Goal: Find specific page/section: Find specific page/section

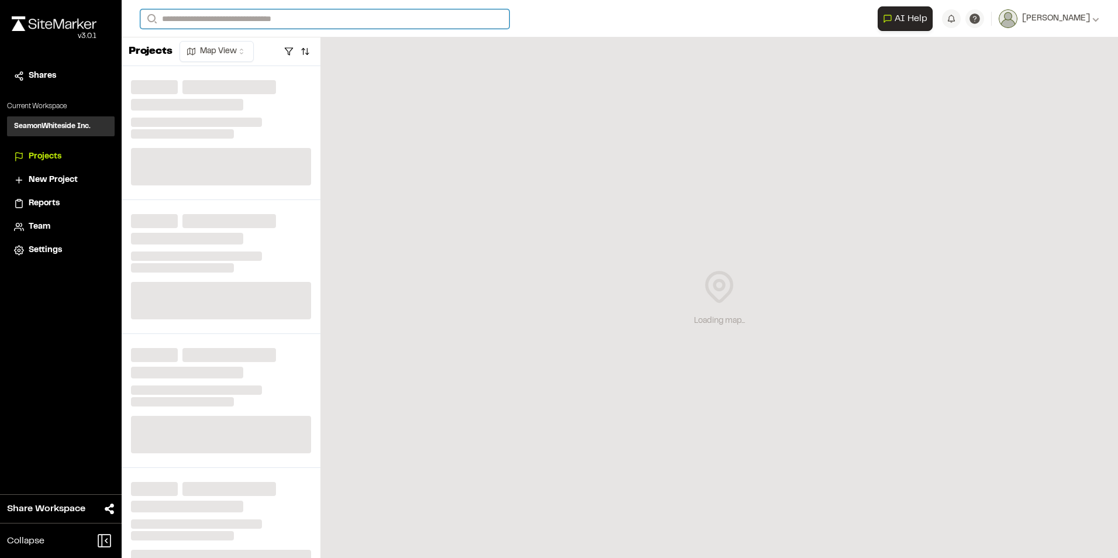
click at [226, 17] on input "Search" at bounding box center [324, 18] width 369 height 19
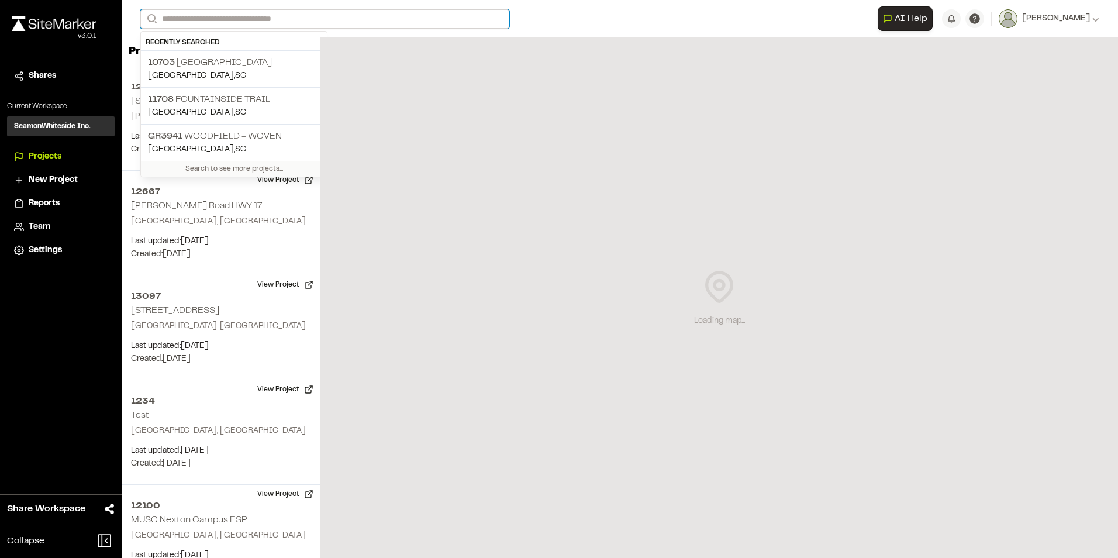
click at [225, 19] on input "Search" at bounding box center [324, 18] width 369 height 19
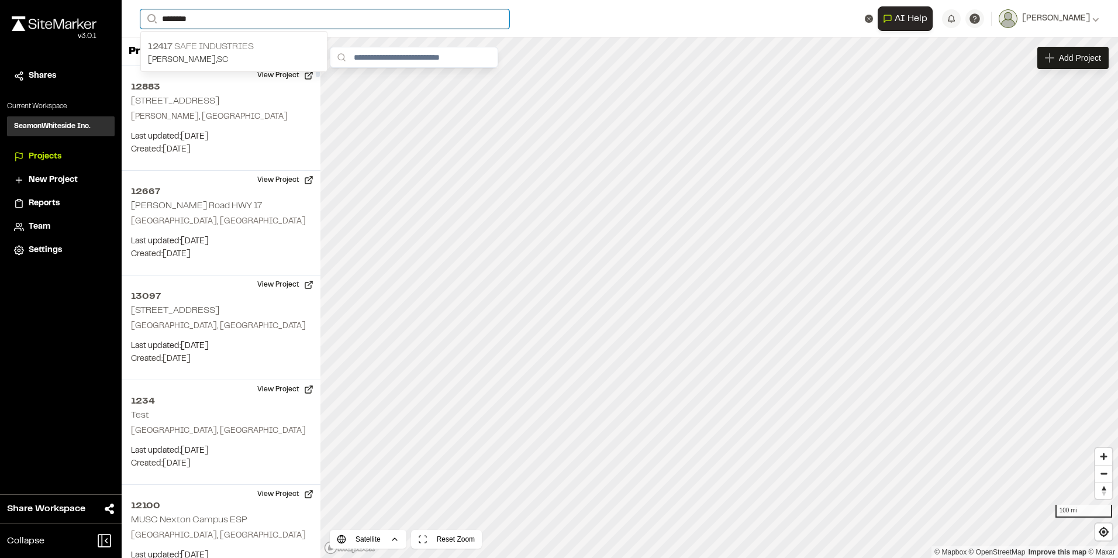
type input "********"
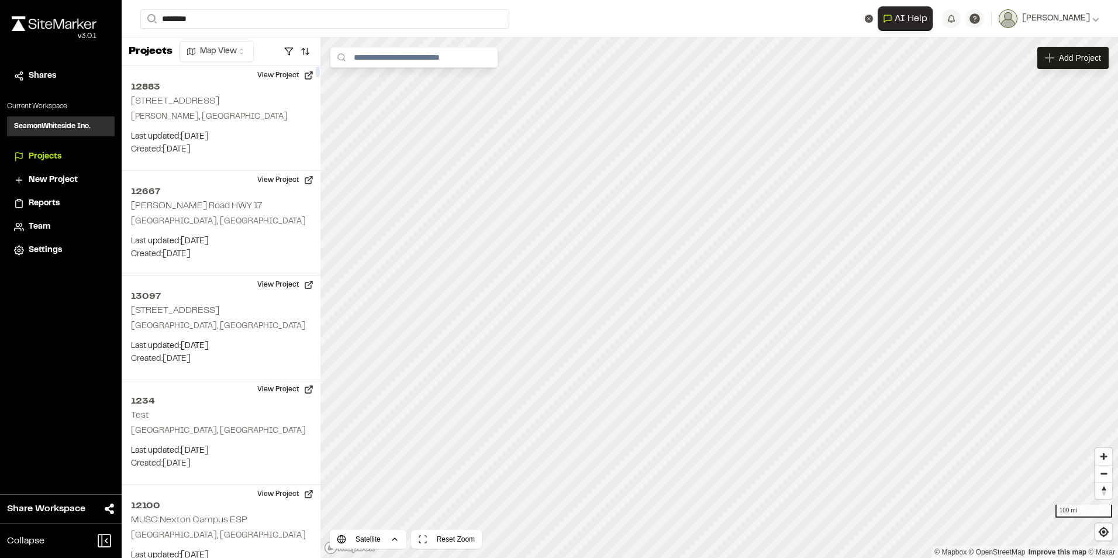
click at [223, 43] on p "12417 Safe Industries" at bounding box center [234, 47] width 172 height 14
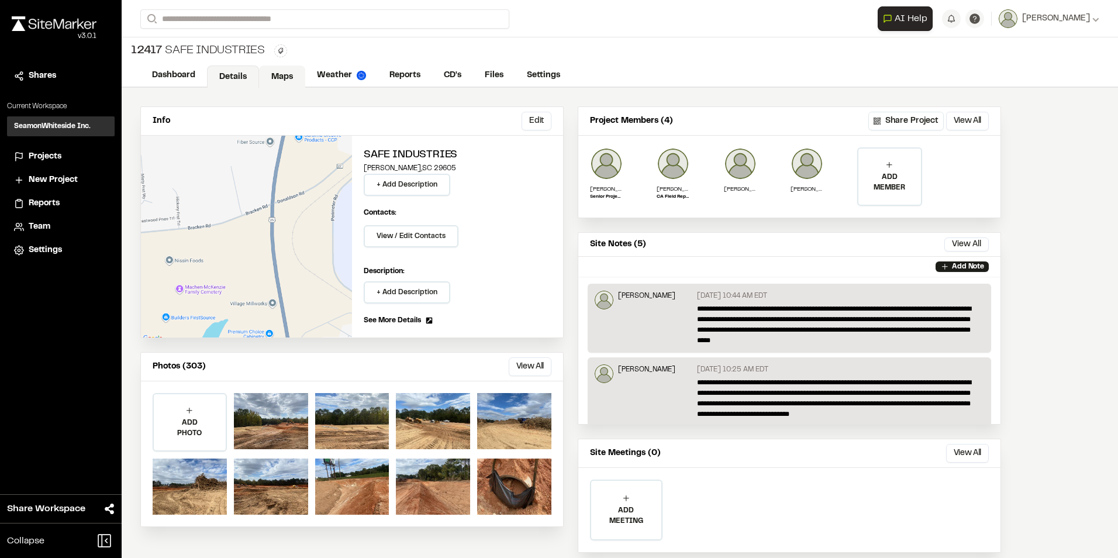
click at [275, 78] on link "Maps" at bounding box center [282, 77] width 46 height 22
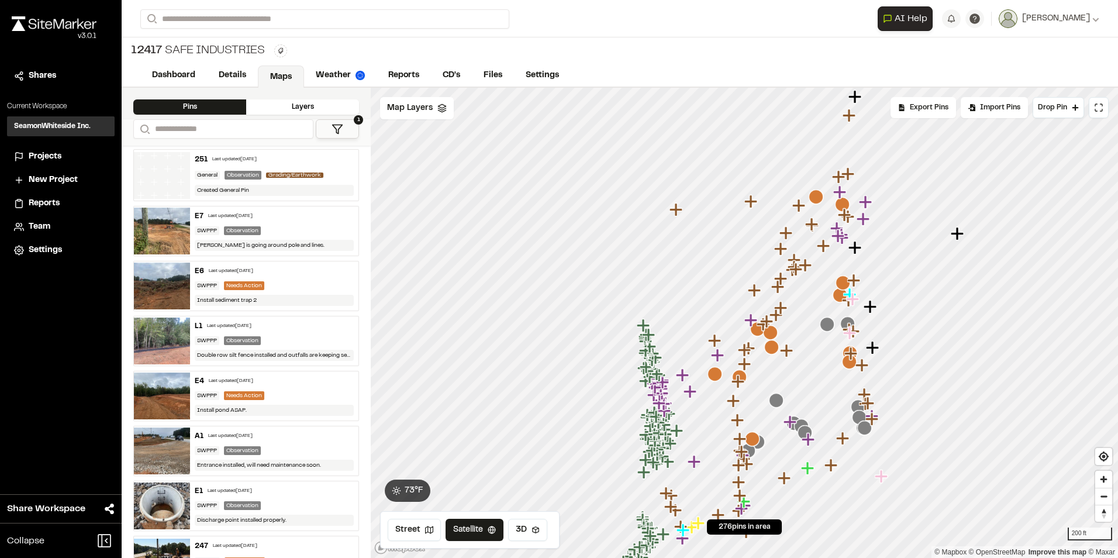
scroll to position [1228, 0]
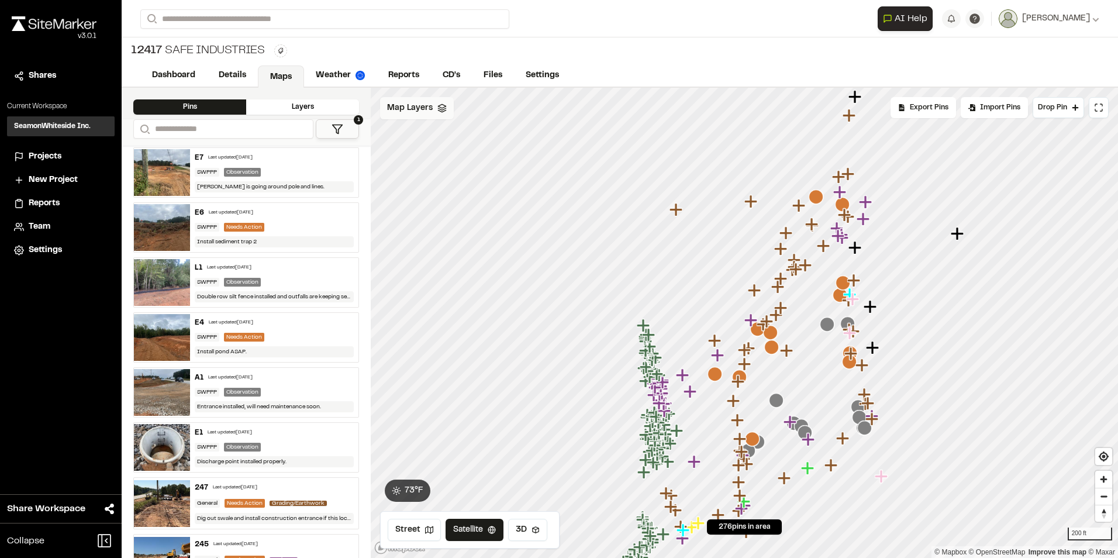
click at [430, 101] on div "Map Layers" at bounding box center [417, 108] width 74 height 22
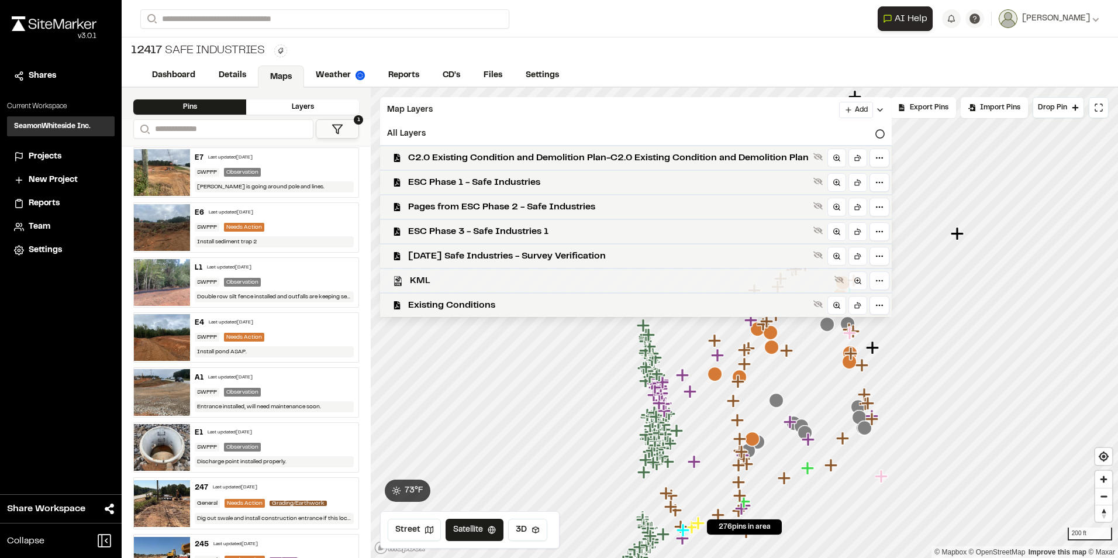
click at [447, 277] on span "KML" at bounding box center [620, 281] width 420 height 14
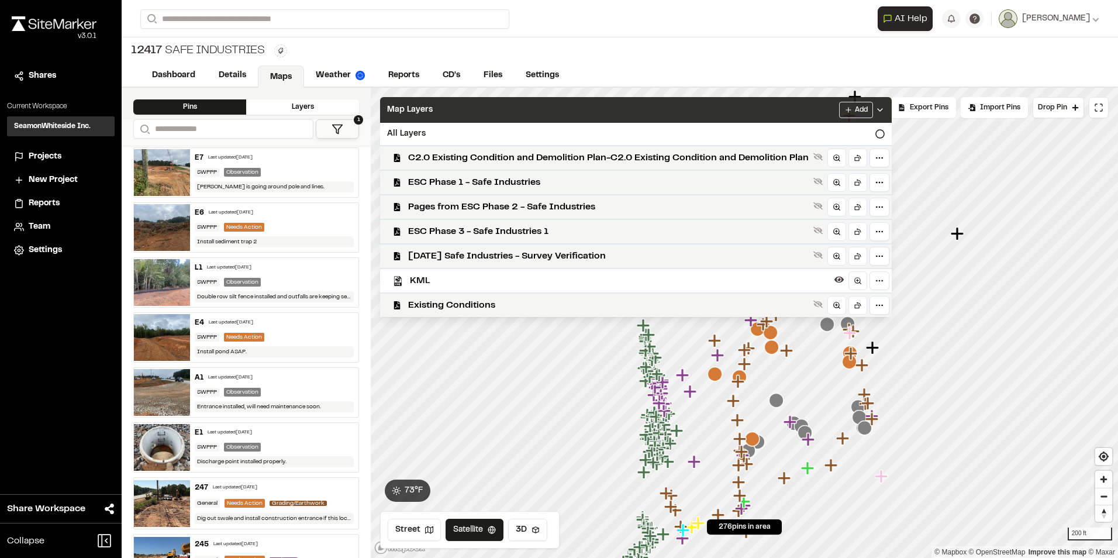
click at [501, 106] on div "Map Layers Add" at bounding box center [636, 110] width 512 height 26
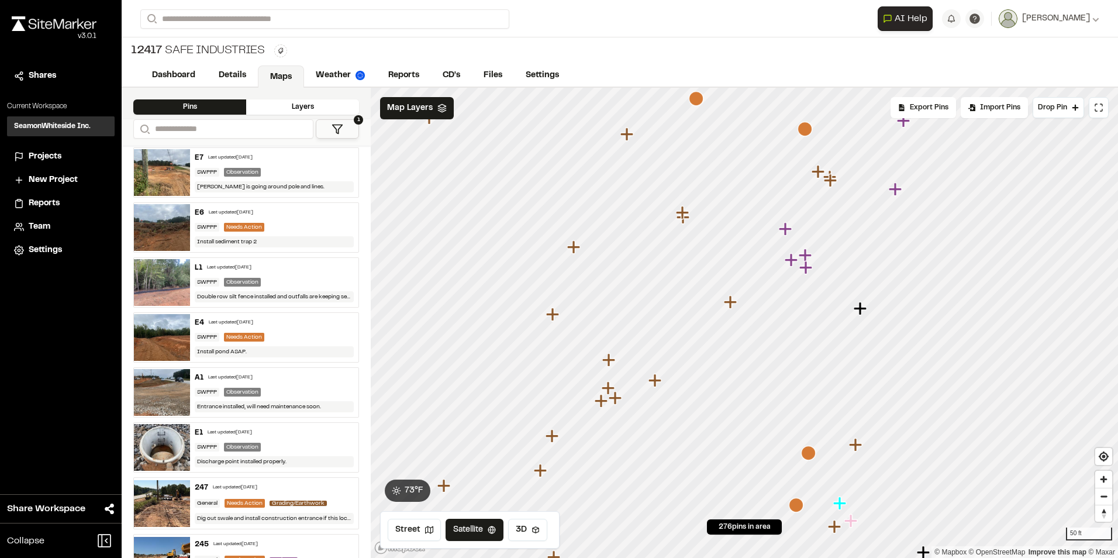
click at [864, 311] on icon "Map marker" at bounding box center [861, 308] width 15 height 15
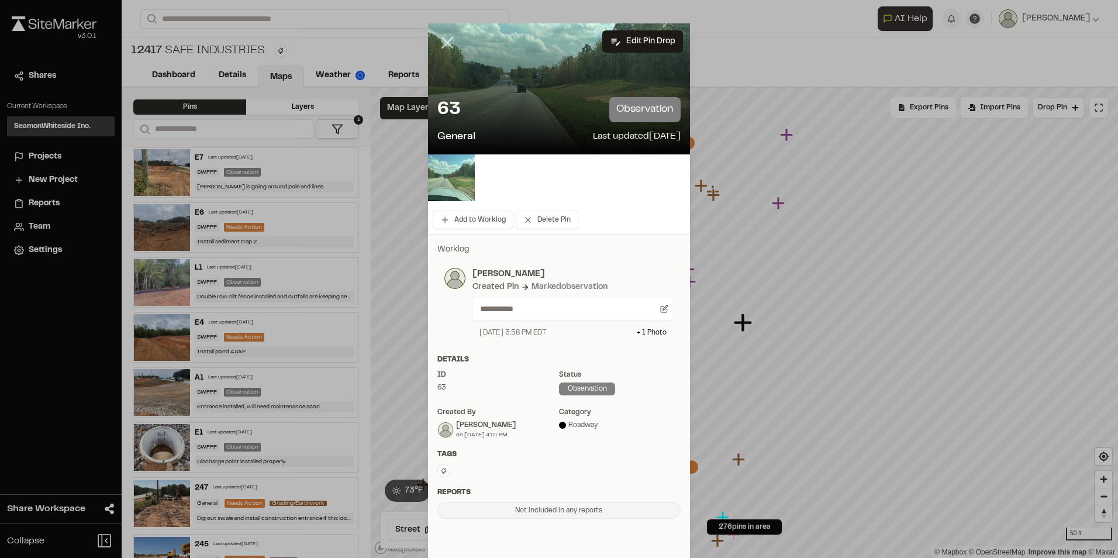
click at [445, 46] on line at bounding box center [448, 43] width 10 height 10
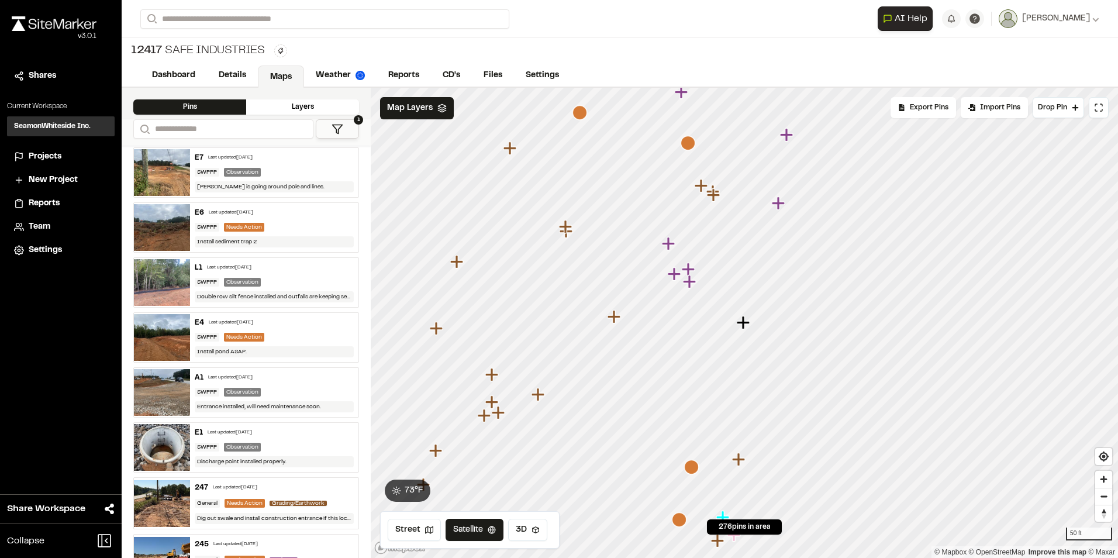
click at [704, 189] on icon "Map marker" at bounding box center [702, 185] width 15 height 15
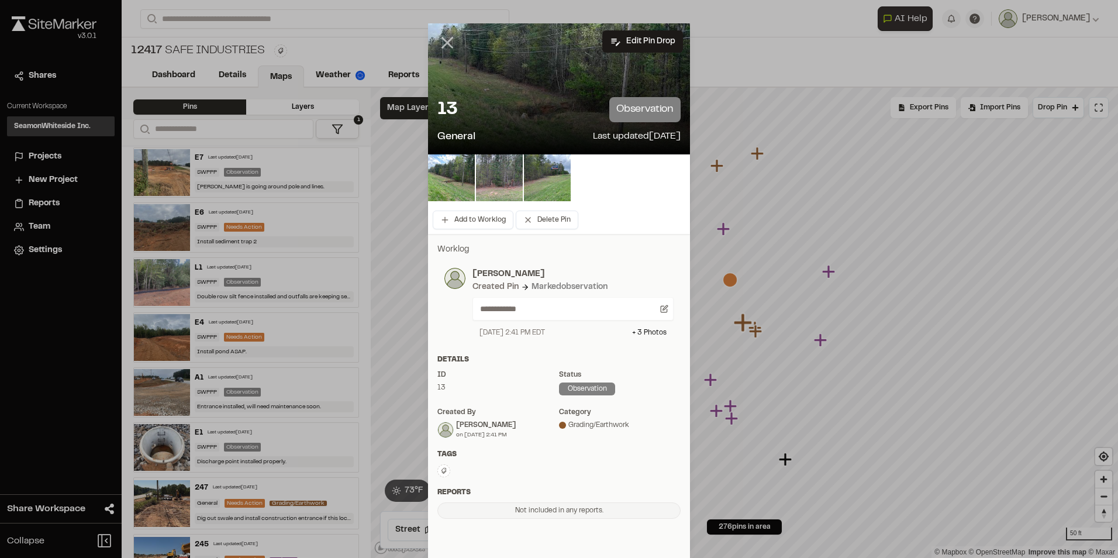
click at [445, 40] on line at bounding box center [448, 43] width 10 height 10
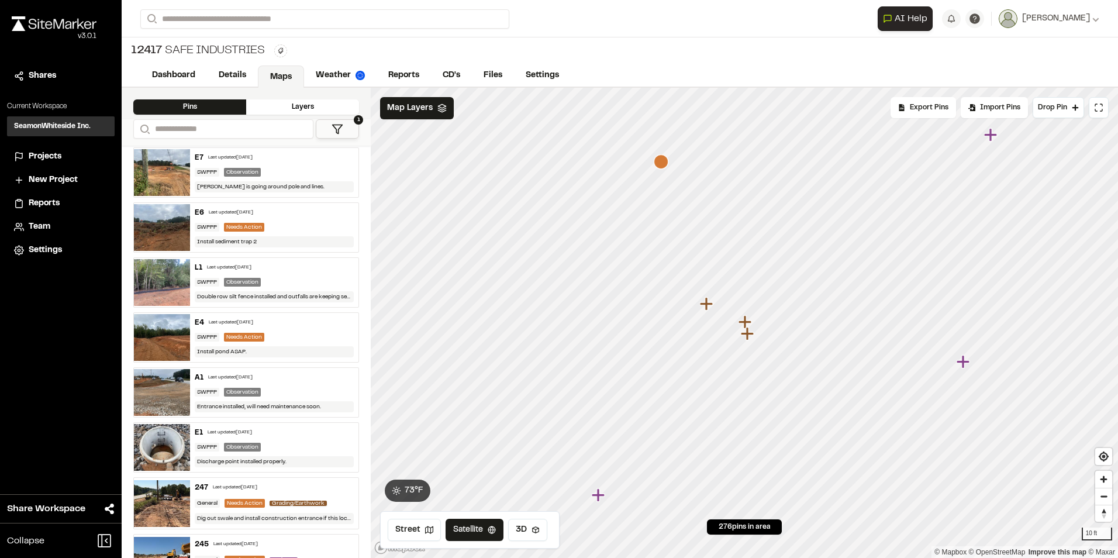
click at [742, 323] on icon "Map marker" at bounding box center [745, 321] width 13 height 13
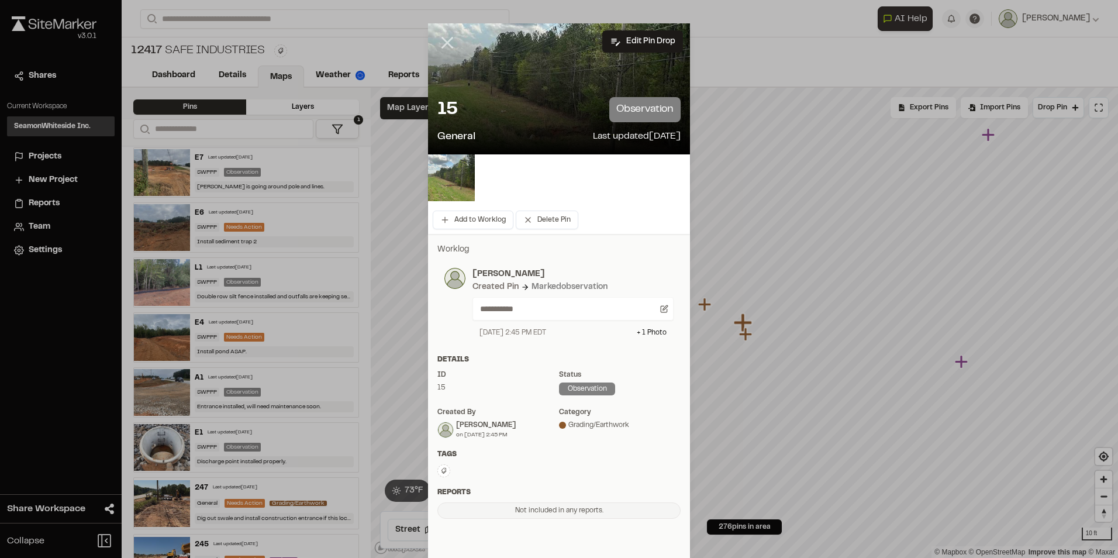
click at [450, 45] on icon at bounding box center [447, 43] width 20 height 20
